Goal: Information Seeking & Learning: Learn about a topic

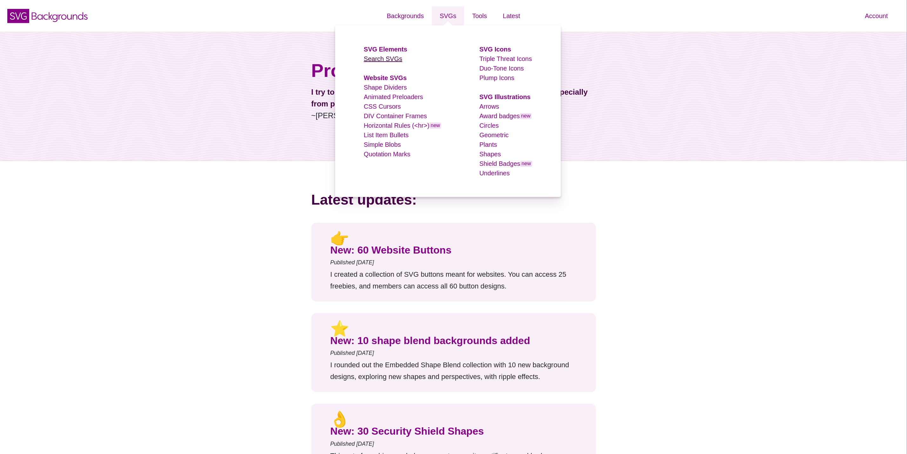
click at [387, 60] on link "Search SVGs" at bounding box center [383, 58] width 38 height 7
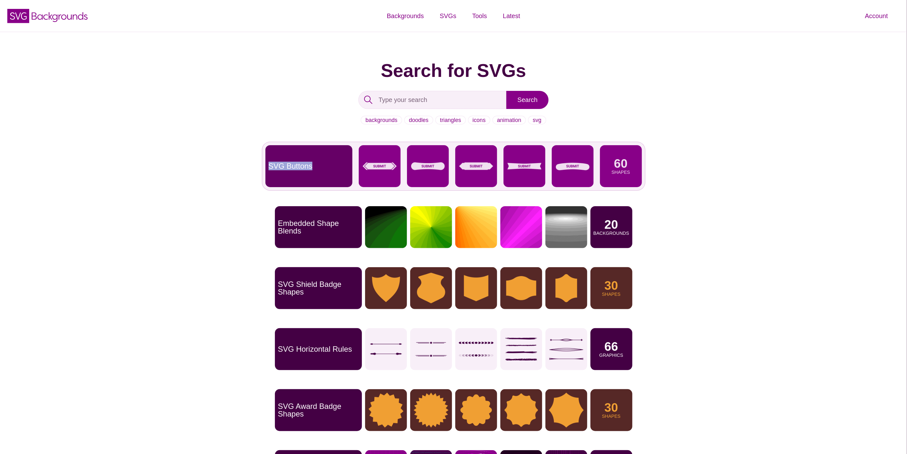
drag, startPoint x: 206, startPoint y: 168, endPoint x: 324, endPoint y: 172, distance: 117.8
click at [324, 172] on div "Search for SVGs Search backgrounds doodles triangles icons animation svg SVG Bu…" at bounding box center [453, 285] width 907 height 507
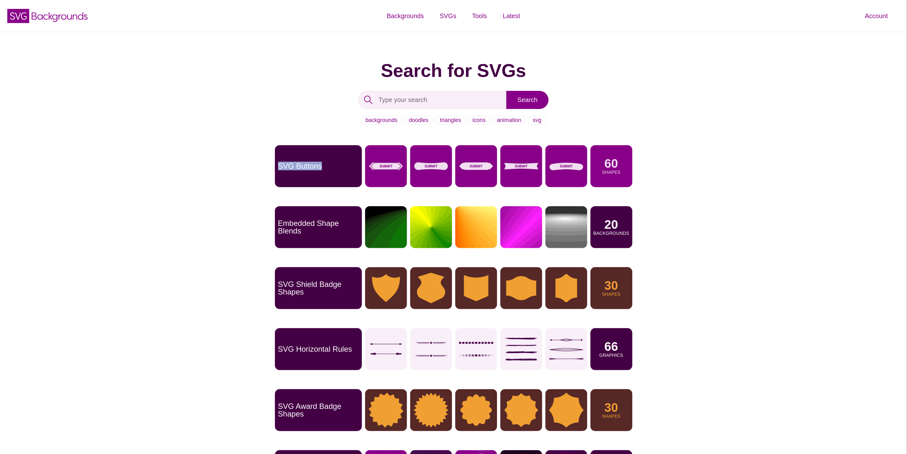
copy p "SVG Buttons"
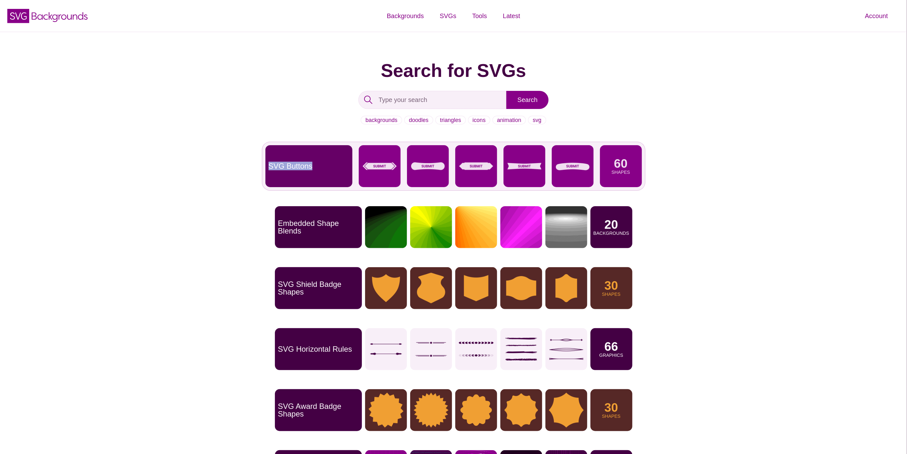
drag, startPoint x: 297, startPoint y: 164, endPoint x: 278, endPoint y: 169, distance: 19.6
click at [278, 169] on p "SVG Buttons" at bounding box center [291, 166] width 44 height 8
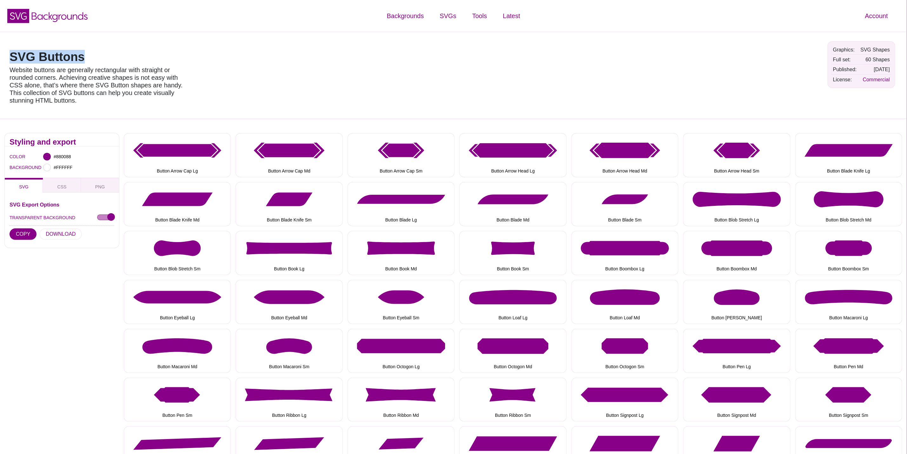
drag, startPoint x: 107, startPoint y: 56, endPoint x: 3, endPoint y: 52, distance: 103.6
click at [3, 52] on div "SVG Buttons Website buttons are generally rectangular with straight or rounded …" at bounding box center [453, 75] width 907 height 87
copy h1 "SVG Buttons"
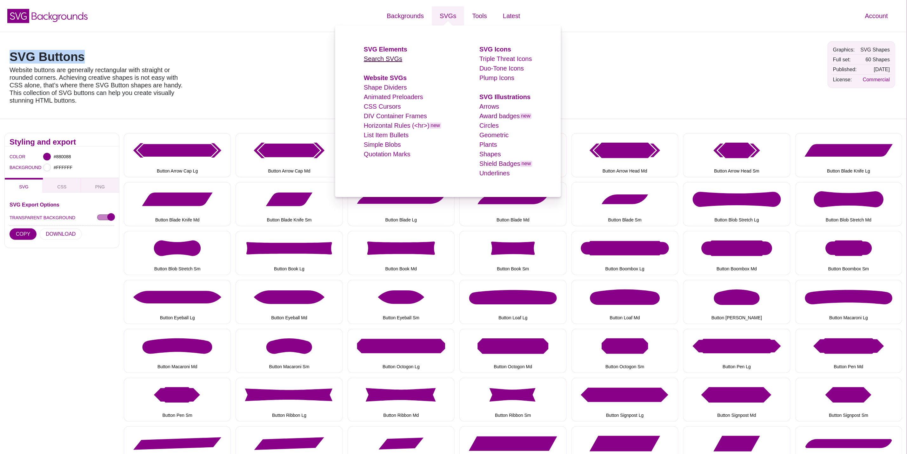
click at [386, 58] on link "Search SVGs" at bounding box center [383, 58] width 38 height 7
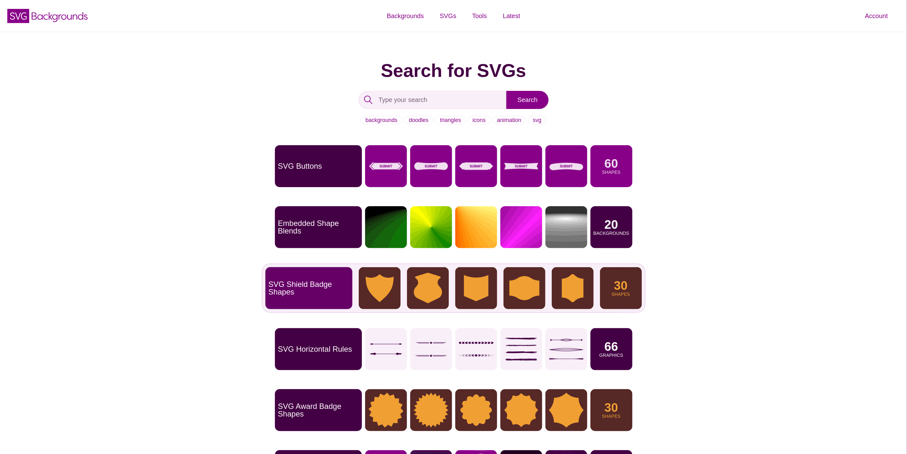
click at [312, 294] on p "SVG Shield Badge Shapes" at bounding box center [309, 287] width 81 height 15
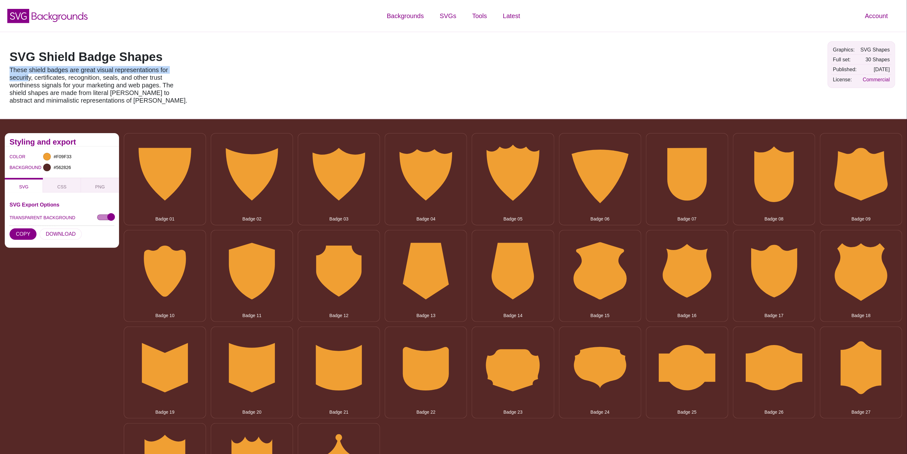
drag, startPoint x: 185, startPoint y: 67, endPoint x: 1, endPoint y: 64, distance: 183.8
click at [1, 64] on div "SVG Shield Badge Shapes These shield badges are great visual representations fo…" at bounding box center [453, 75] width 907 height 87
click at [228, 51] on div "SVG Shield Badge Shapes These shield badges are great visual representations fo…" at bounding box center [453, 75] width 907 height 87
drag, startPoint x: 176, startPoint y: 52, endPoint x: 9, endPoint y: 57, distance: 167.0
click at [9, 57] on div "SVG Shield Badge Shapes These shield badges are great visual representations fo…" at bounding box center [453, 75] width 907 height 87
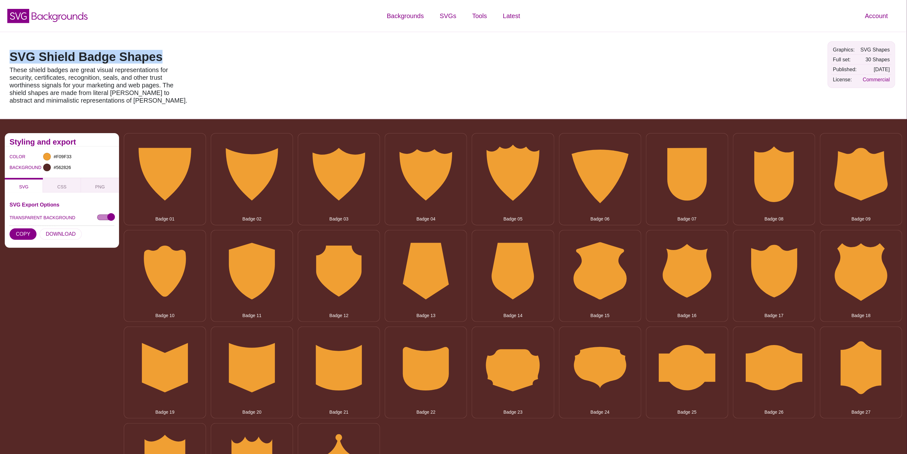
copy h1 "SVG Shield Badge Shapes"
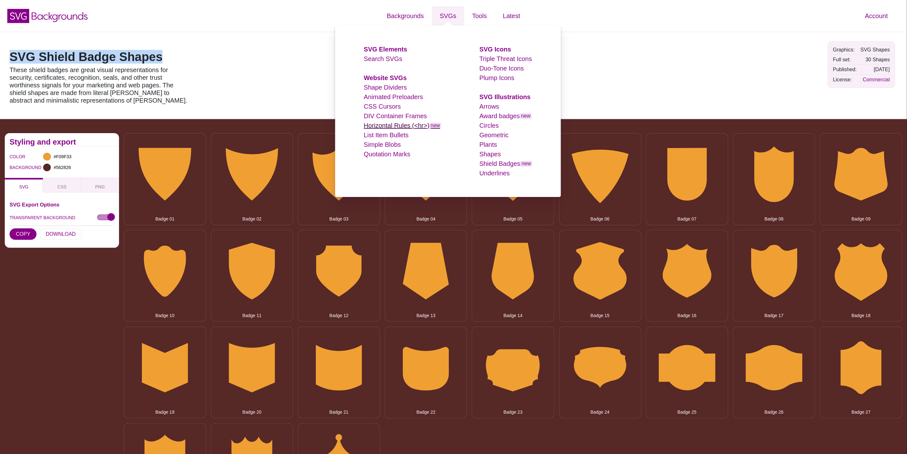
click at [386, 127] on link "Horizontal Rules (<hr>) new" at bounding box center [402, 125] width 77 height 7
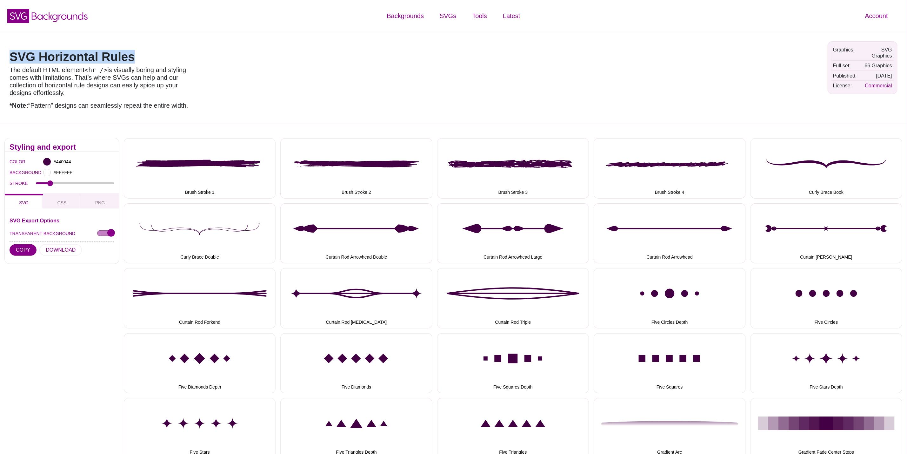
drag, startPoint x: 147, startPoint y: 49, endPoint x: 0, endPoint y: 46, distance: 147.0
click at [0, 46] on div "SVG Horizontal Rules The default HTML element <hr /> is visually boring and sty…" at bounding box center [453, 78] width 907 height 92
copy h1 "SVG Horizontal Rules"
